Goal: Share content

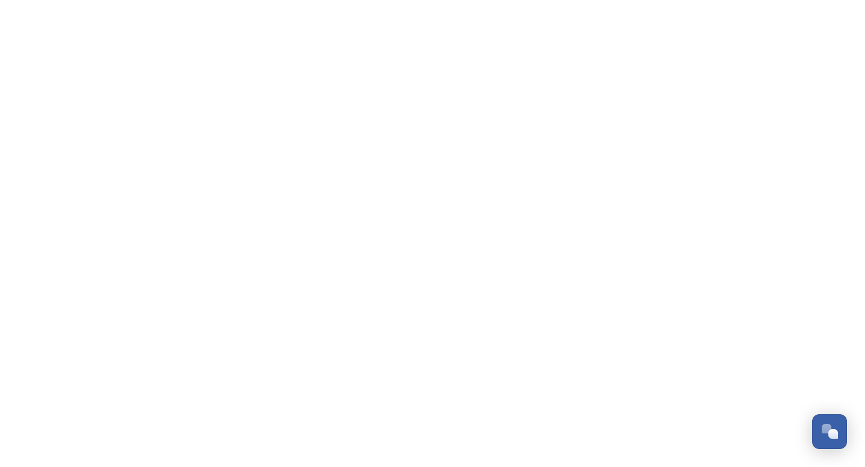
scroll to position [3548, 0]
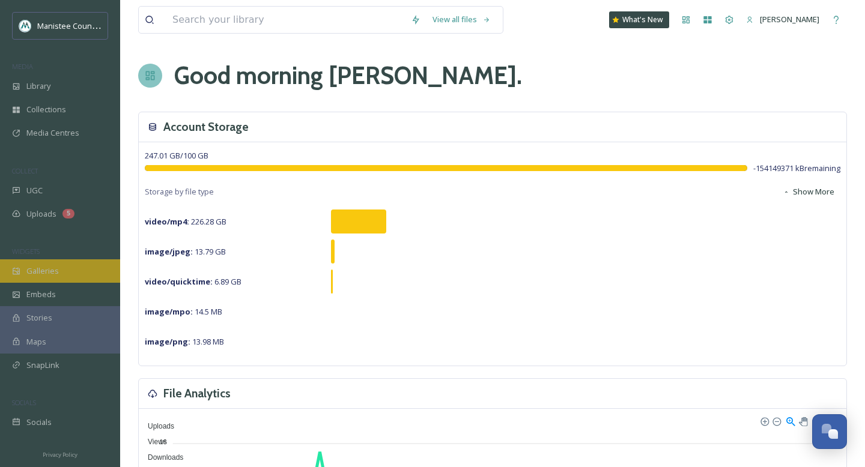
click at [48, 272] on span "Galleries" at bounding box center [42, 270] width 32 height 11
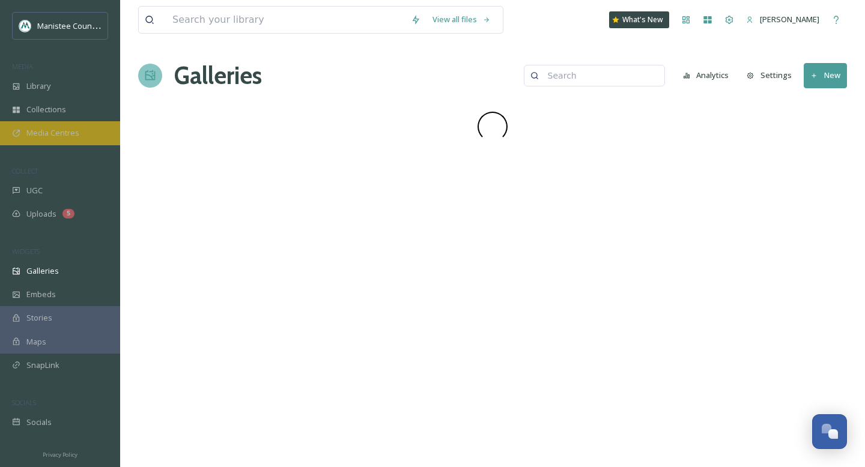
click at [41, 133] on span "Media Centres" at bounding box center [52, 132] width 53 height 11
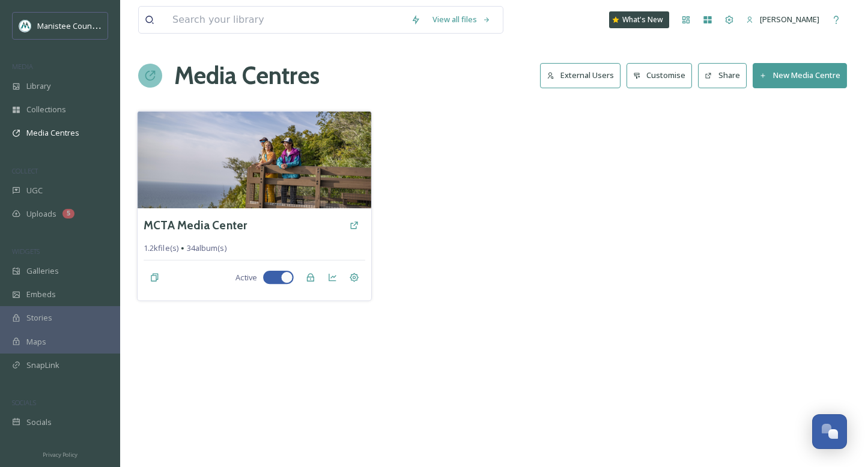
click at [289, 136] on img at bounding box center [254, 159] width 234 height 97
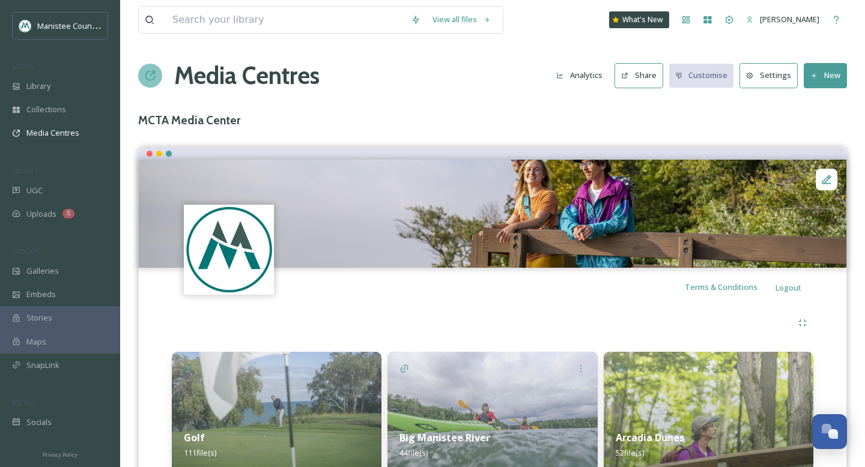
click at [633, 74] on button "Share" at bounding box center [638, 75] width 49 height 25
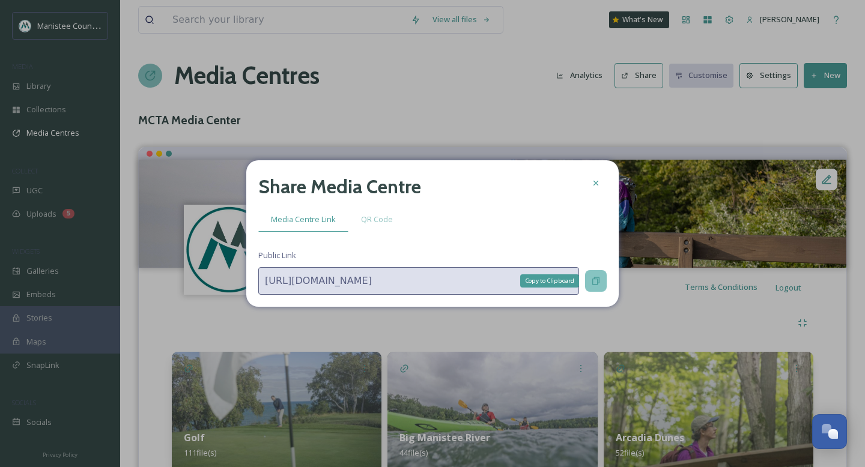
click at [596, 280] on icon at bounding box center [596, 281] width 10 height 10
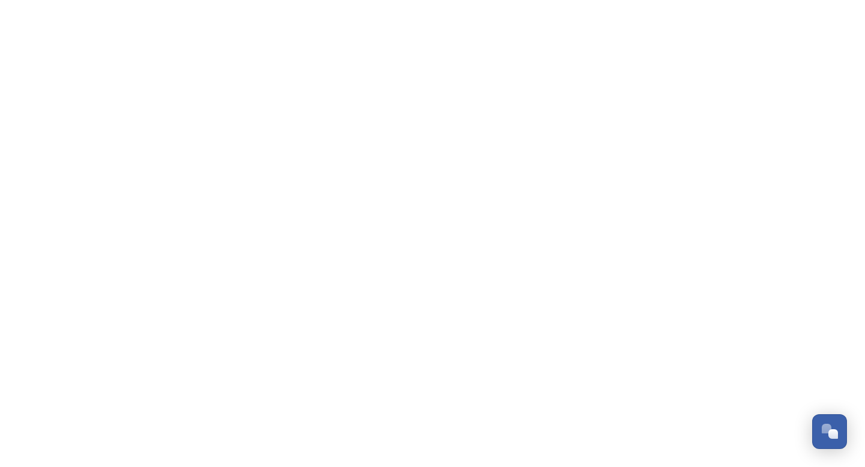
scroll to position [3548, 0]
